Goal: Task Accomplishment & Management: Use online tool/utility

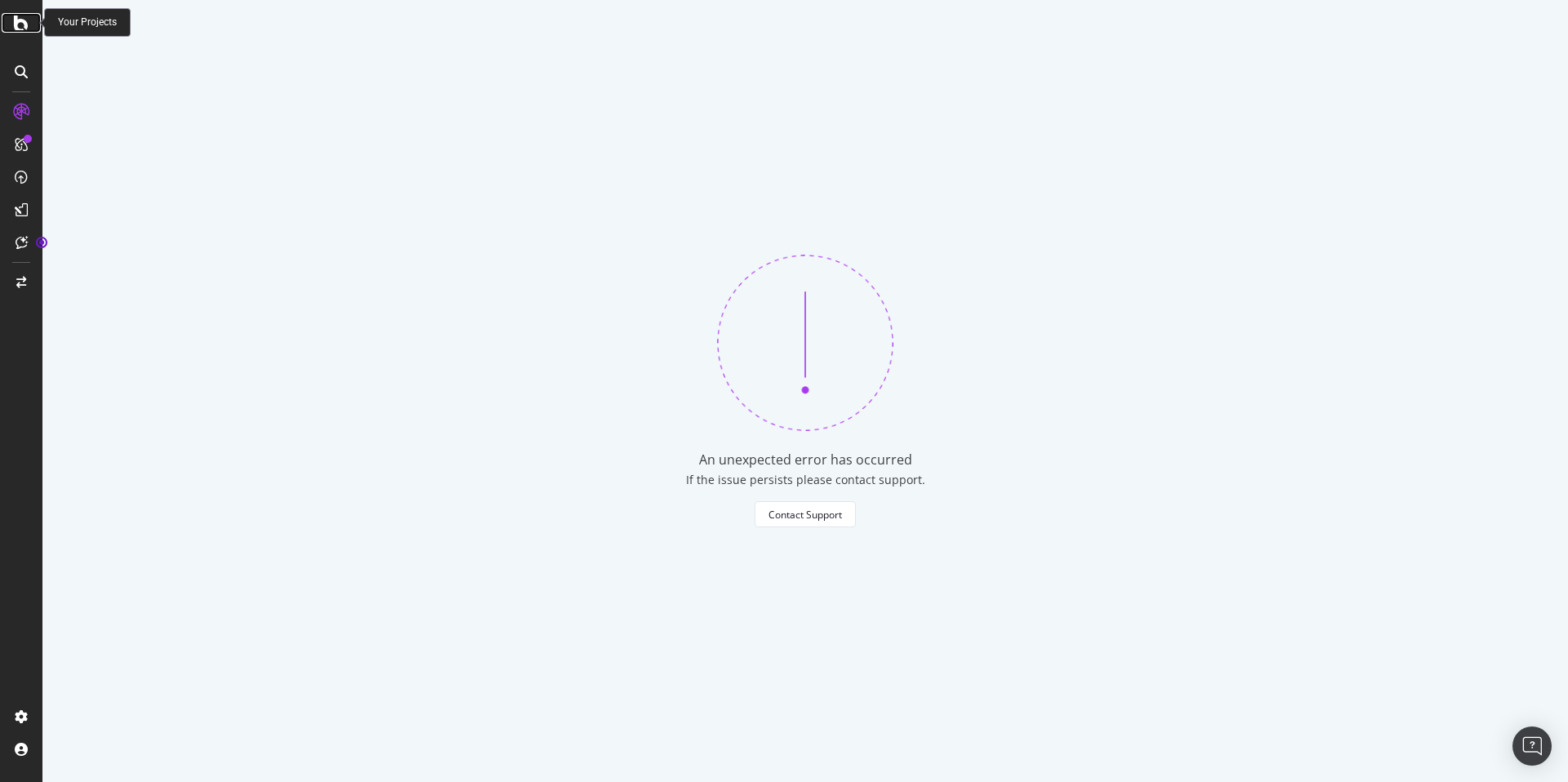
click at [8, 24] on div at bounding box center [21, 23] width 40 height 19
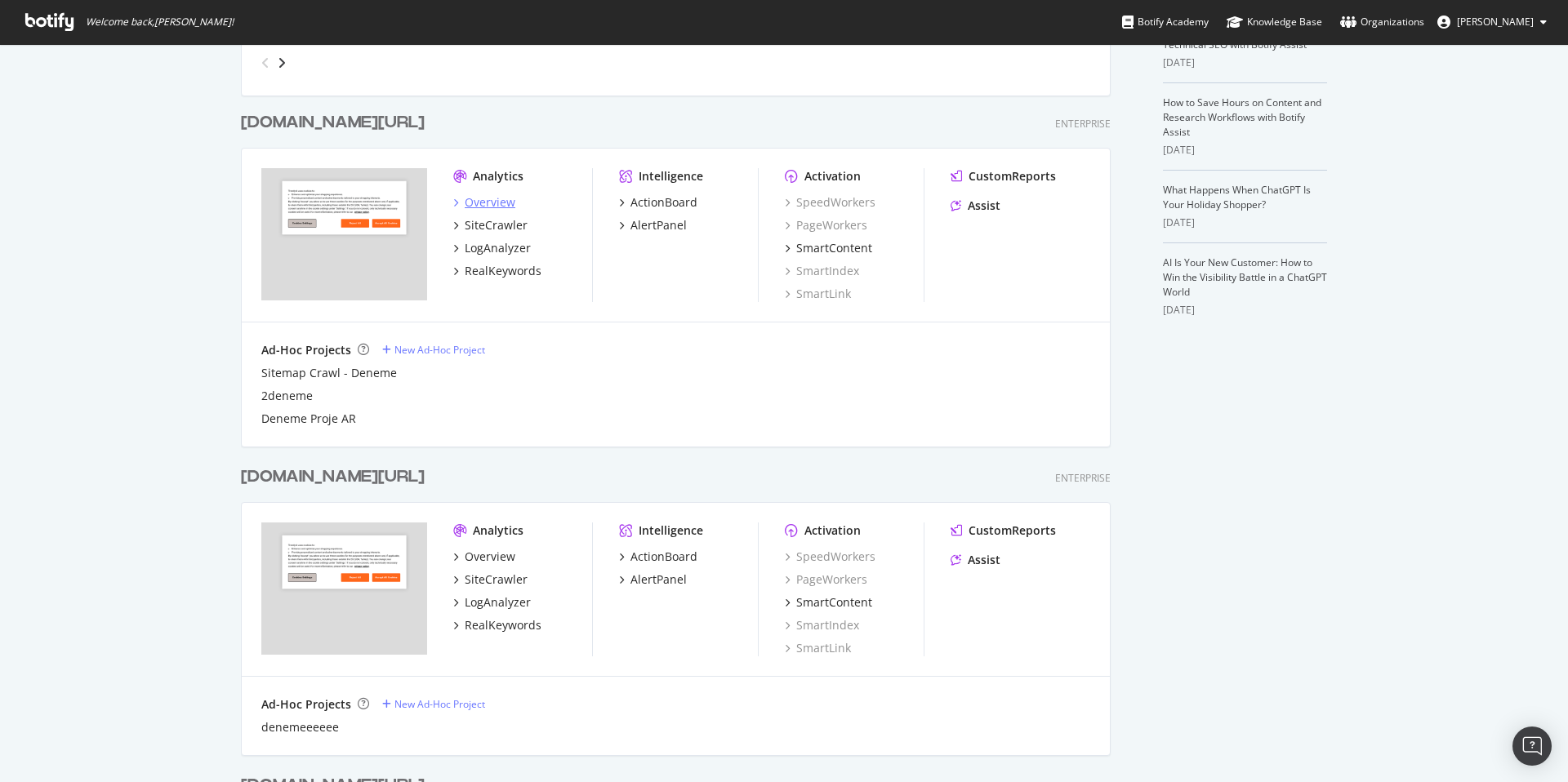
scroll to position [722, 0]
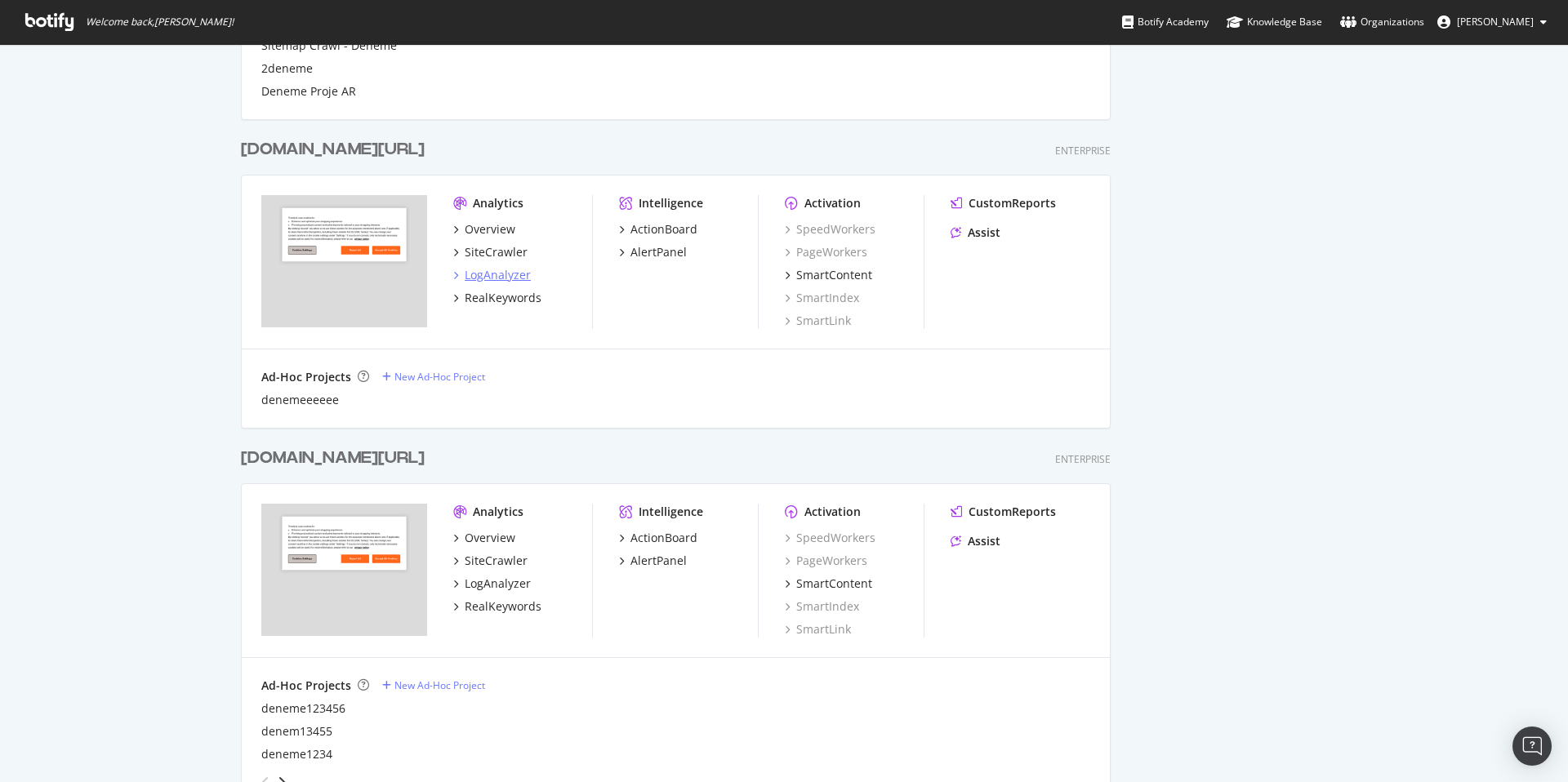
click at [515, 274] on div "LogAnalyzer" at bounding box center [497, 274] width 66 height 17
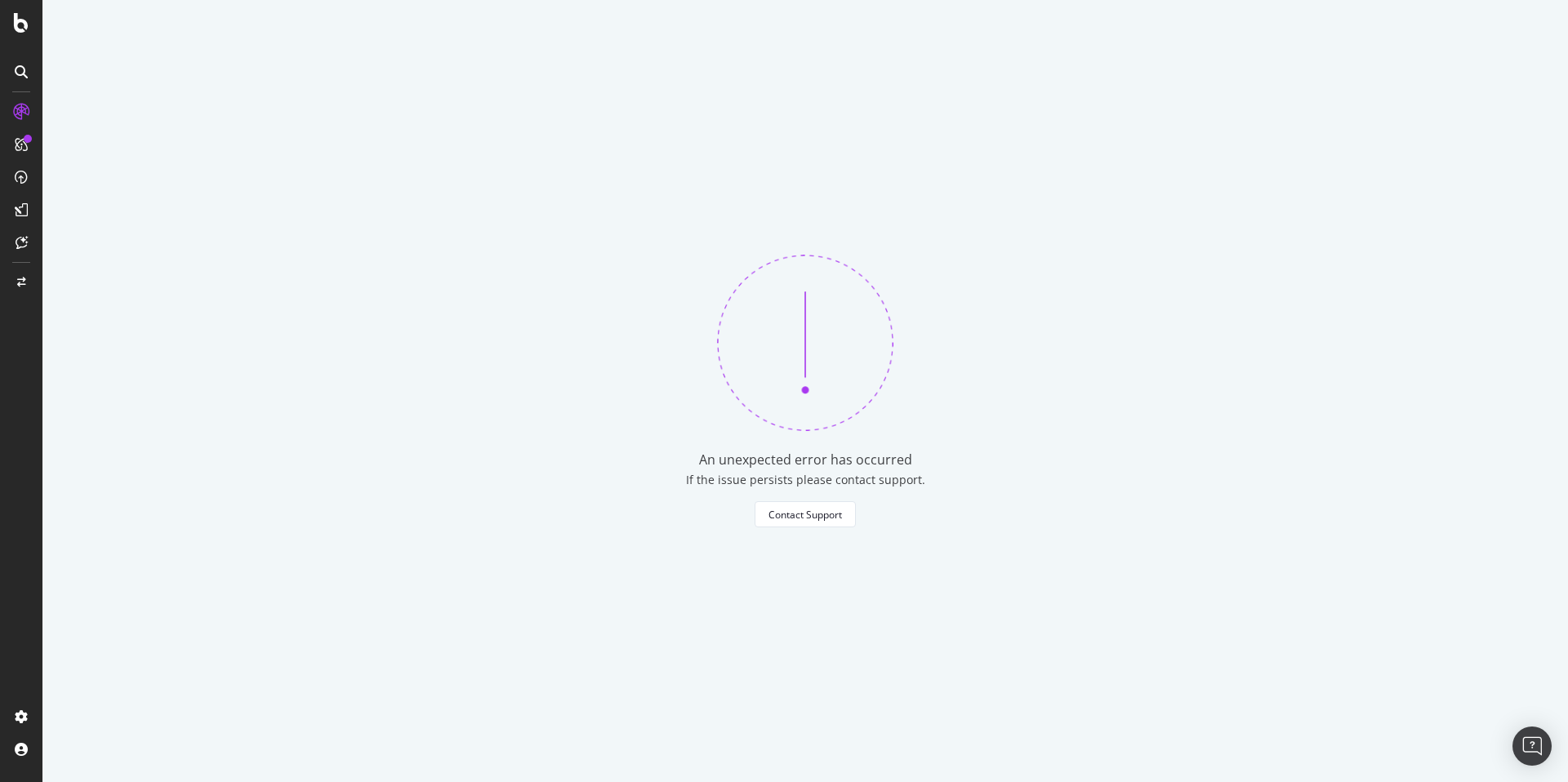
click at [649, 302] on div "An unexpected error has occurred If the issue persists please contact support. …" at bounding box center [805, 391] width 1526 height 782
click at [0, 291] on html "An unexpected error has occurred If the issue persists please contact support. …" at bounding box center [784, 391] width 1568 height 782
click at [465, 274] on div "An unexpected error has occurred If the issue persists please contact support. …" at bounding box center [805, 391] width 1526 height 782
